Goal: Information Seeking & Learning: Learn about a topic

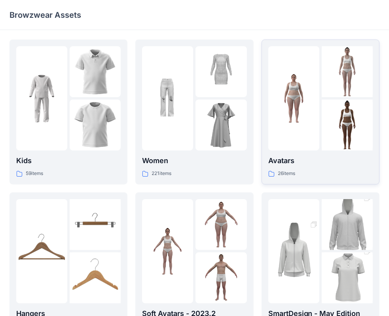
click at [334, 180] on link "Avatars 26 items" at bounding box center [320, 112] width 118 height 145
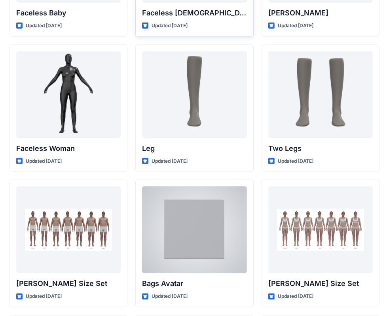
scroll to position [830, 0]
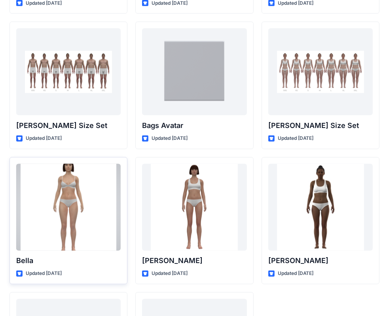
click at [75, 229] on div at bounding box center [68, 207] width 104 height 87
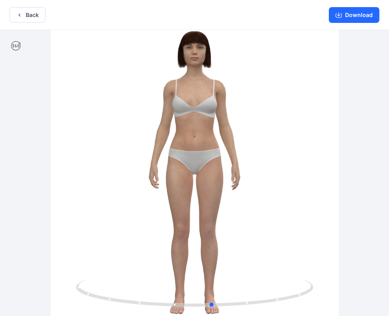
drag, startPoint x: 320, startPoint y: 188, endPoint x: 101, endPoint y: 214, distance: 221.0
click at [101, 214] on div at bounding box center [194, 174] width 389 height 288
click at [27, 17] on button "Back" at bounding box center [27, 14] width 36 height 15
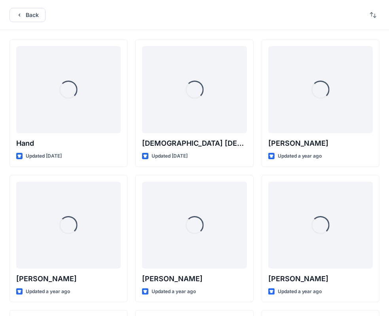
scroll to position [830, 0]
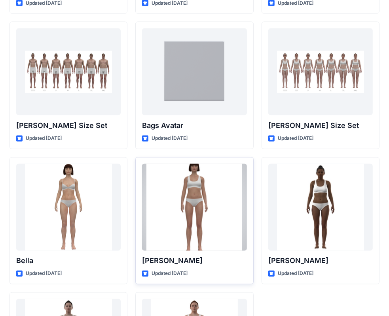
click at [186, 199] on div at bounding box center [194, 207] width 104 height 87
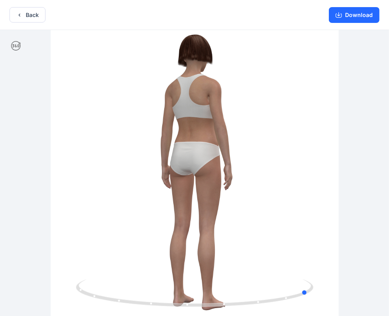
drag, startPoint x: 220, startPoint y: 175, endPoint x: 334, endPoint y: 140, distance: 119.1
click at [334, 140] on div at bounding box center [194, 174] width 389 height 288
click at [36, 14] on button "Back" at bounding box center [27, 14] width 36 height 15
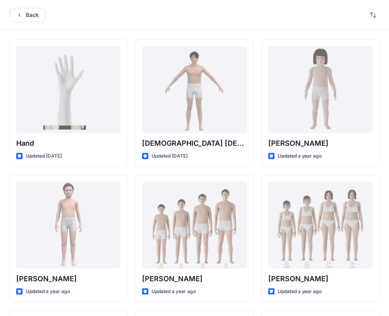
scroll to position [830, 0]
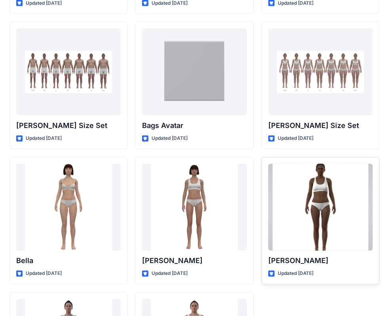
click at [337, 216] on div at bounding box center [320, 207] width 104 height 87
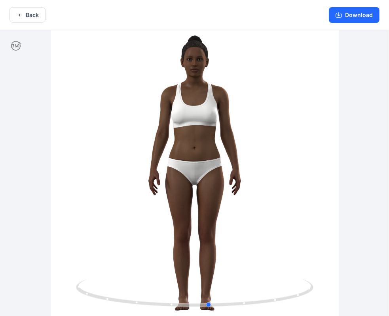
drag, startPoint x: 195, startPoint y: 130, endPoint x: 210, endPoint y: 174, distance: 46.6
click at [210, 174] on div at bounding box center [194, 174] width 389 height 288
click at [366, 17] on button "Download" at bounding box center [354, 15] width 51 height 16
